Goal: Information Seeking & Learning: Learn about a topic

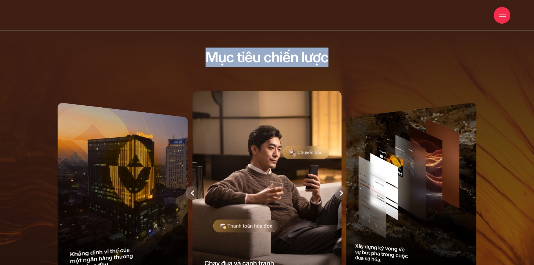
drag, startPoint x: 206, startPoint y: 57, endPoint x: 340, endPoint y: 57, distance: 134.4
click at [340, 57] on h3 "Mục tiêu chiến lược" at bounding box center [267, 57] width 465 height 19
copy h3 "Mục tiêu chiến lược"
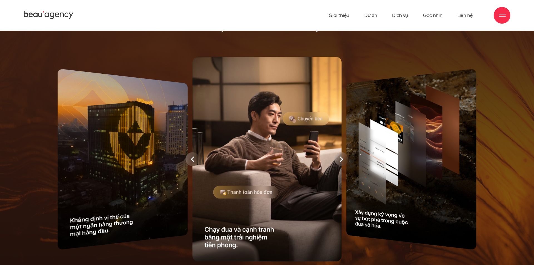
click at [192, 157] on icon at bounding box center [192, 159] width 3 height 6
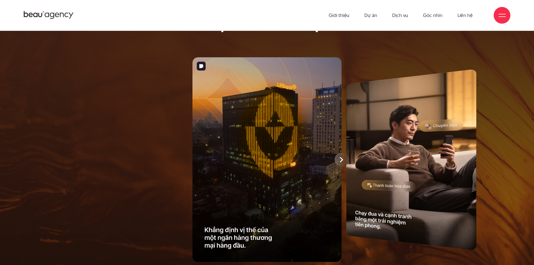
click at [339, 162] on div at bounding box center [342, 160] width 14 height 14
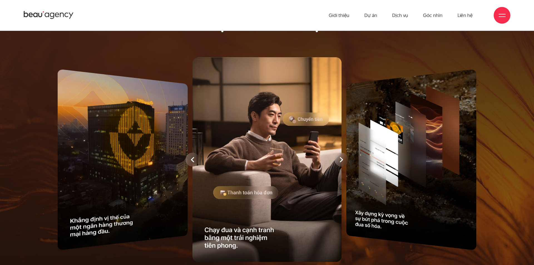
click at [343, 162] on icon at bounding box center [341, 160] width 3 height 6
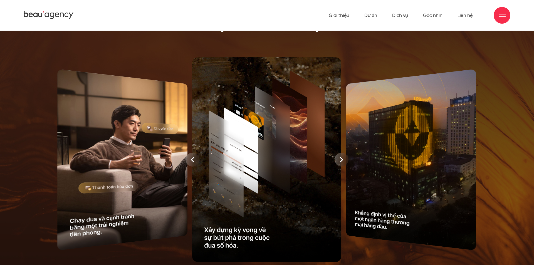
click at [343, 162] on icon at bounding box center [341, 160] width 3 height 6
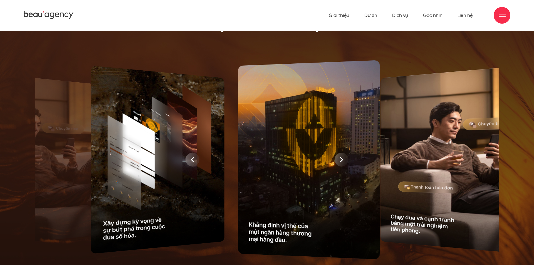
click at [343, 162] on img at bounding box center [309, 159] width 142 height 199
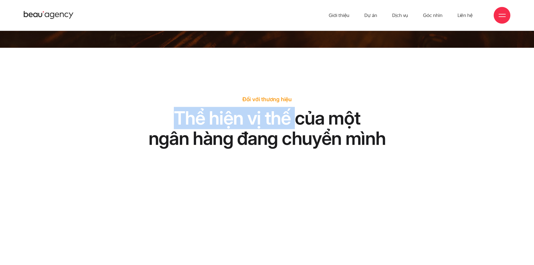
drag, startPoint x: 179, startPoint y: 117, endPoint x: 313, endPoint y: 129, distance: 134.4
click at [312, 129] on h2 "Thể hiện vị thế của một ngân hàng đang chuyển mình" at bounding box center [267, 128] width 308 height 41
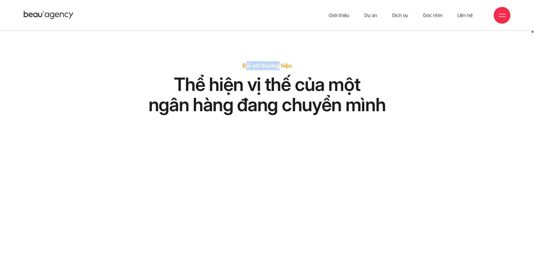
drag, startPoint x: 249, startPoint y: 64, endPoint x: 301, endPoint y: 64, distance: 52.0
click at [288, 64] on p "Đối với thương hiệu" at bounding box center [267, 66] width 308 height 9
drag, startPoint x: 303, startPoint y: 64, endPoint x: 311, endPoint y: 78, distance: 16.4
click at [304, 64] on p "Đối với thương hiệu" at bounding box center [267, 66] width 308 height 9
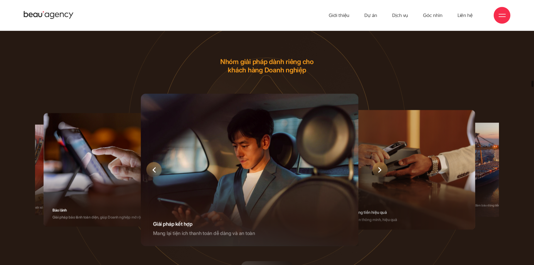
click at [268, 154] on div "6 / 6" at bounding box center [250, 170] width 218 height 152
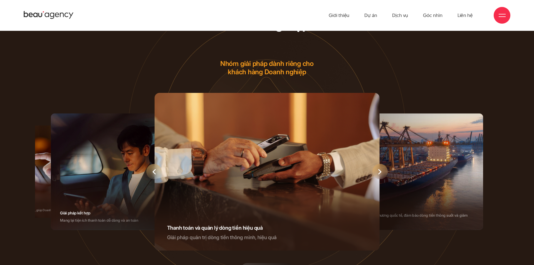
click at [332, 151] on div "1 / 6" at bounding box center [266, 172] width 225 height 158
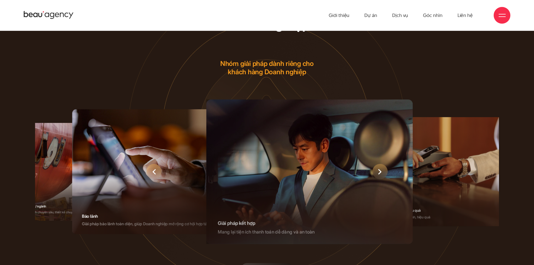
click at [328, 145] on div "6 / 6" at bounding box center [310, 172] width 207 height 144
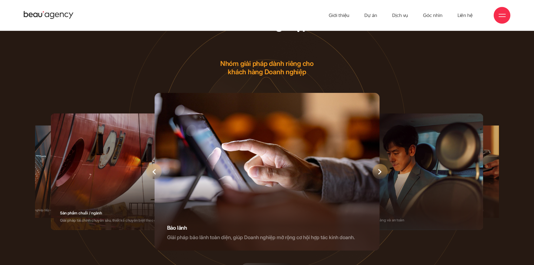
click at [329, 142] on div "5 / 6" at bounding box center [266, 172] width 225 height 158
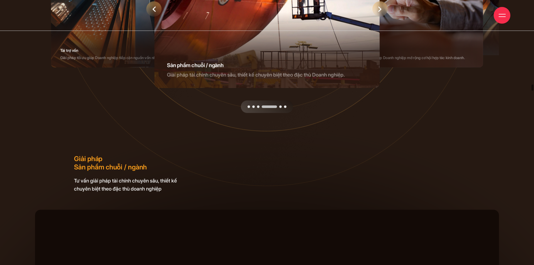
click at [310, 141] on div "Nâng cao tính chuyên nghiệp của LPBank dành cho doanh nghiệp Nâng cao tính chuy…" at bounding box center [268, 158] width 476 height 676
